Goal: Book appointment/travel/reservation

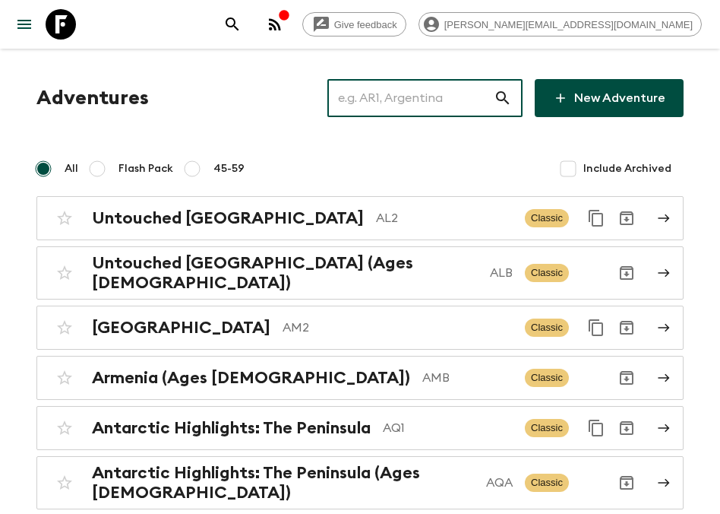
click at [414, 106] on input "text" at bounding box center [411, 98] width 166 height 43
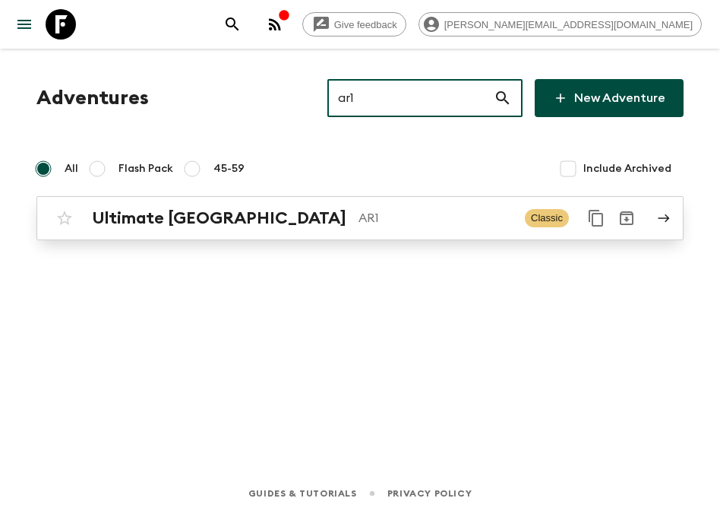
type input "ar1"
click at [359, 214] on p "AR1" at bounding box center [436, 218] width 154 height 18
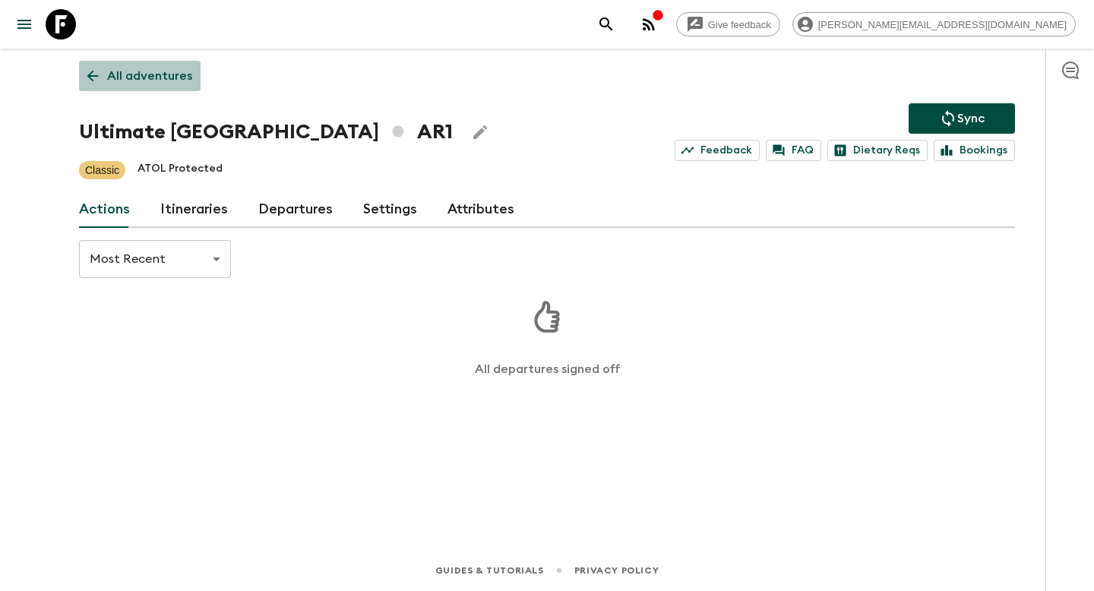
click at [159, 66] on link "All adventures" at bounding box center [140, 76] width 122 height 30
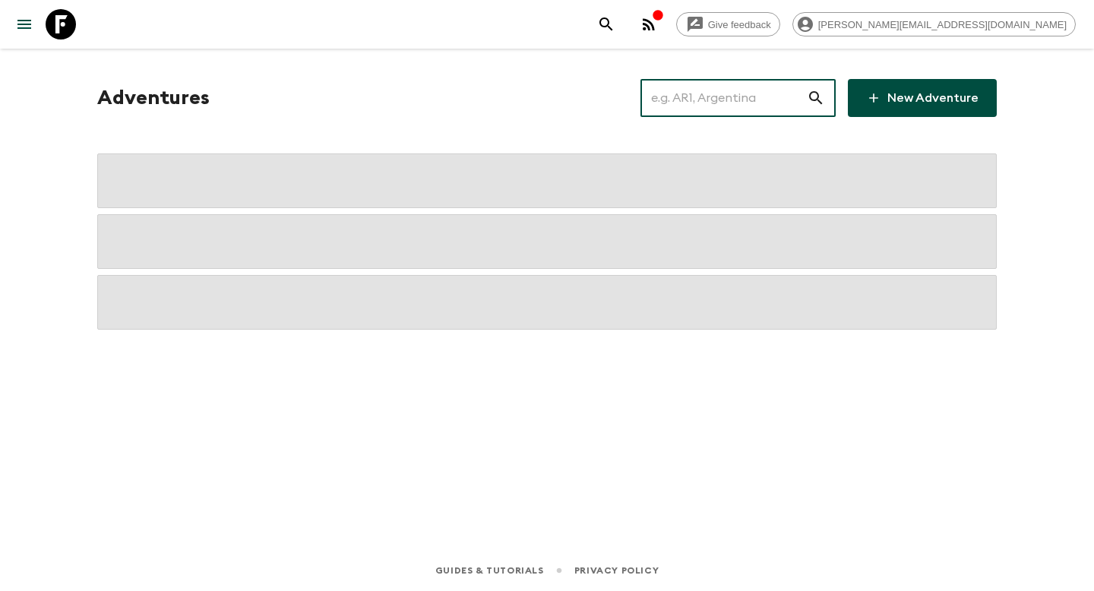
click at [720, 106] on input "text" at bounding box center [724, 98] width 166 height 43
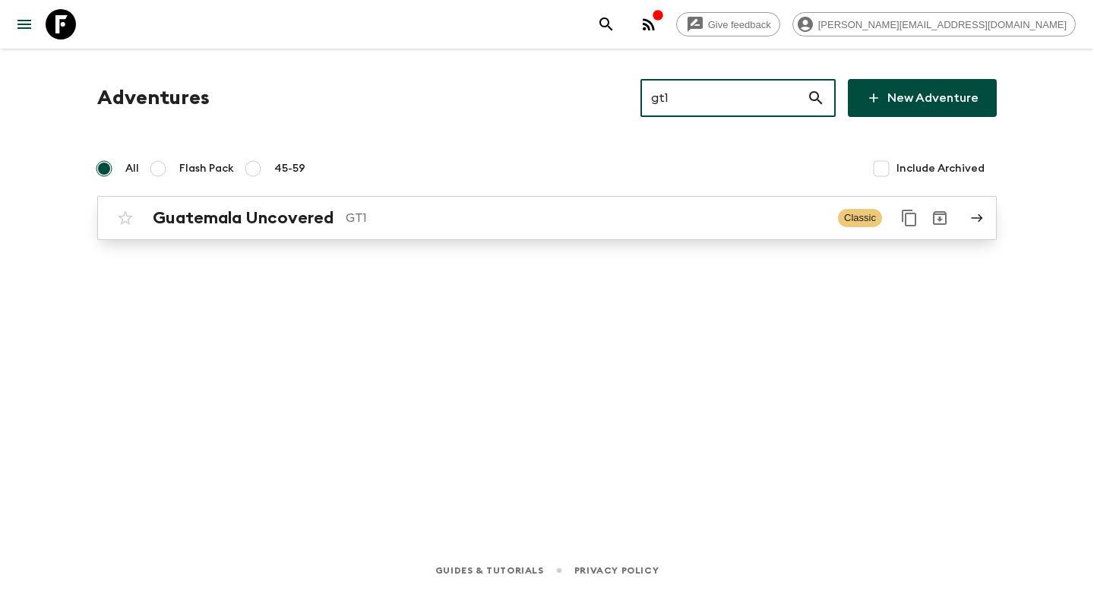
type input "gt1"
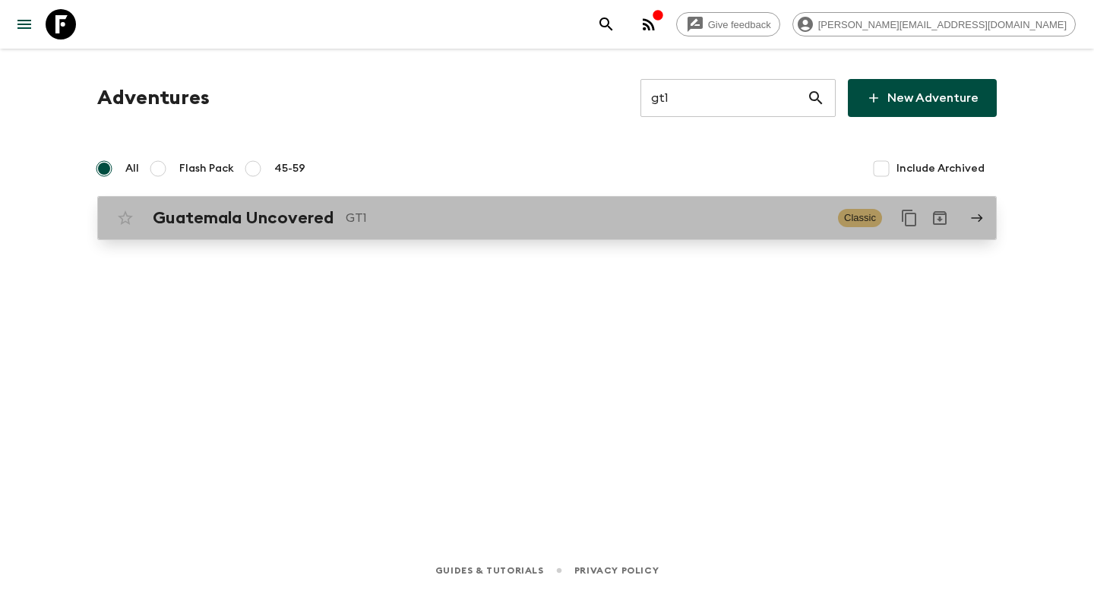
click at [711, 221] on p "GT1" at bounding box center [586, 218] width 480 height 18
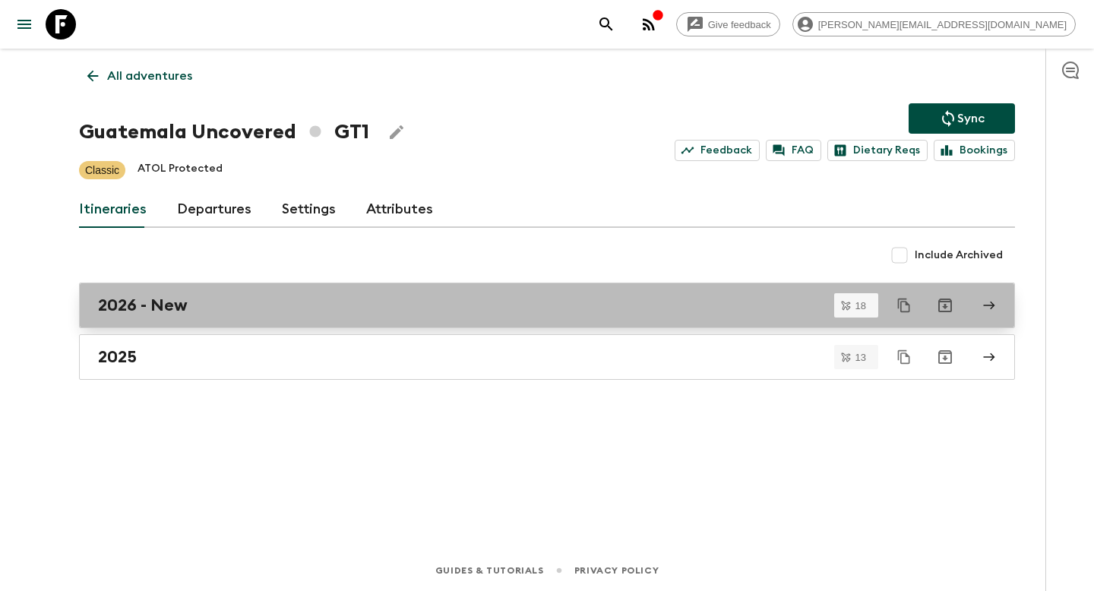
click at [617, 291] on link "2026 - New" at bounding box center [547, 306] width 936 height 46
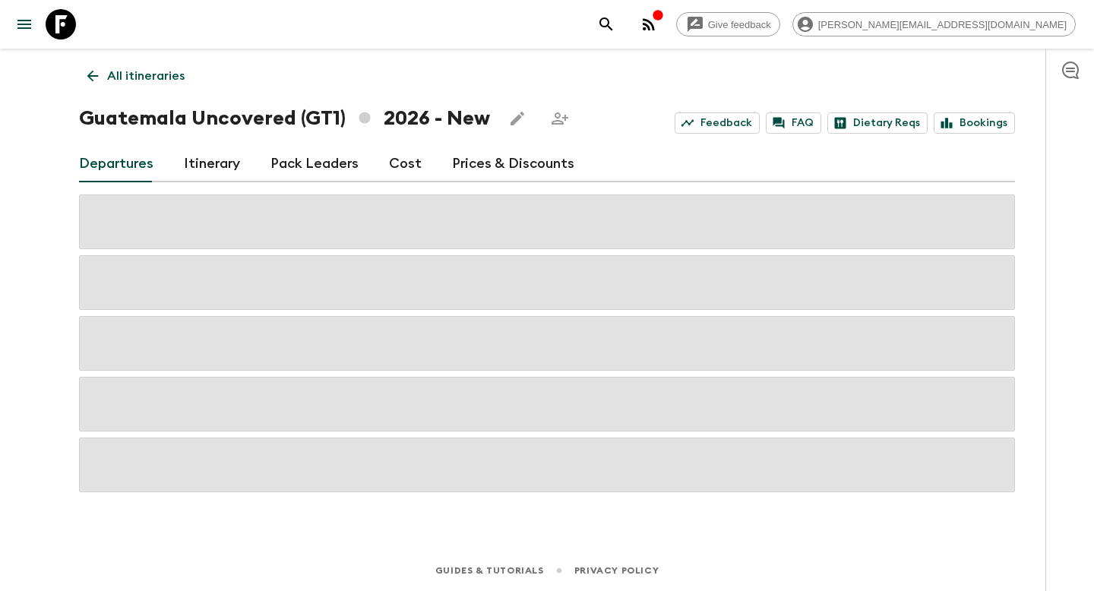
click at [135, 78] on p "All itineraries" at bounding box center [146, 76] width 78 height 18
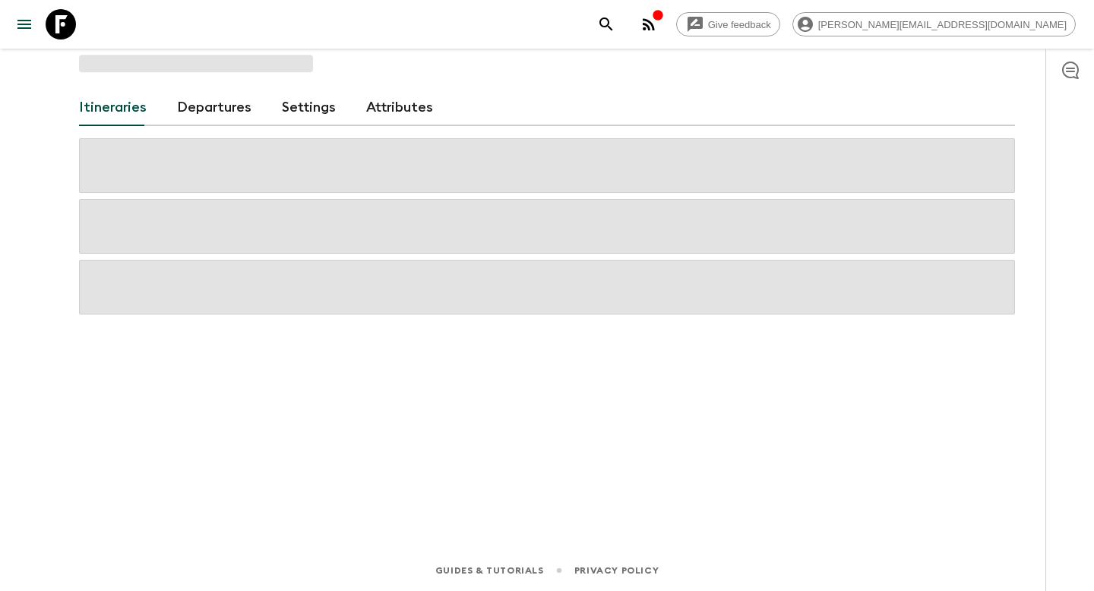
click at [201, 112] on link "Departures" at bounding box center [214, 108] width 74 height 36
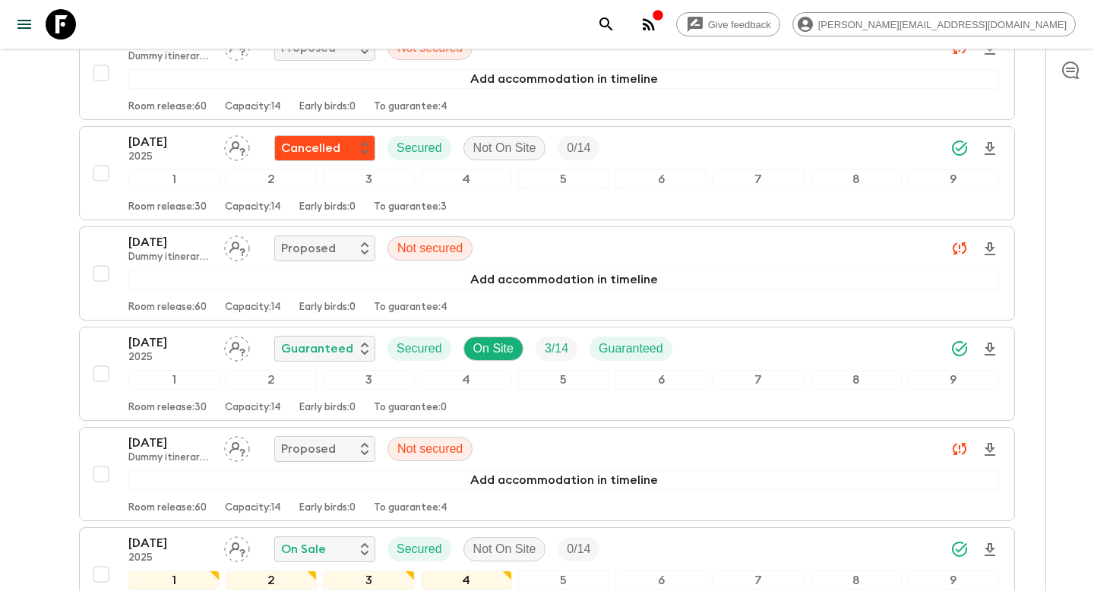
scroll to position [3172, 0]
